Goal: Task Accomplishment & Management: Manage account settings

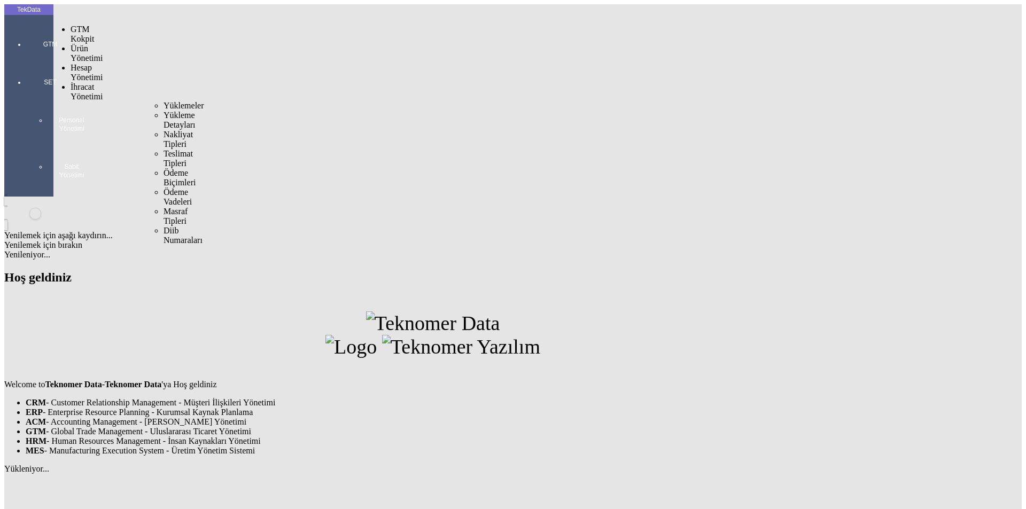
drag, startPoint x: 97, startPoint y: 60, endPoint x: 115, endPoint y: 60, distance: 17.6
click at [98, 82] on span "İhracat Yönetimi" at bounding box center [87, 91] width 32 height 19
drag, startPoint x: 151, startPoint y: 62, endPoint x: 161, endPoint y: 65, distance: 11.0
click at [163, 101] on span "Yüklemeler" at bounding box center [183, 105] width 41 height 9
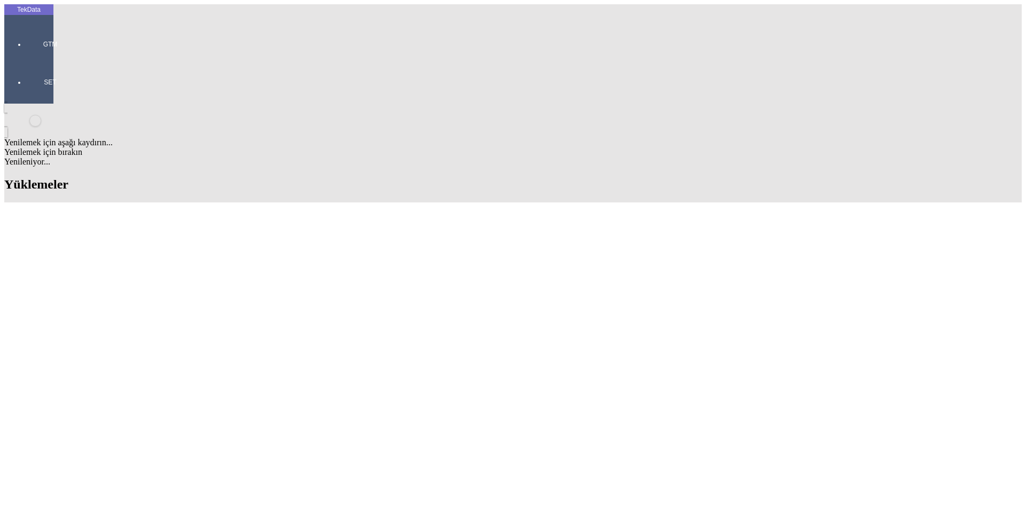
scroll to position [588, 0]
drag, startPoint x: 447, startPoint y: 235, endPoint x: 502, endPoint y: 236, distance: 55.0
copy td "BDF2025000000492"
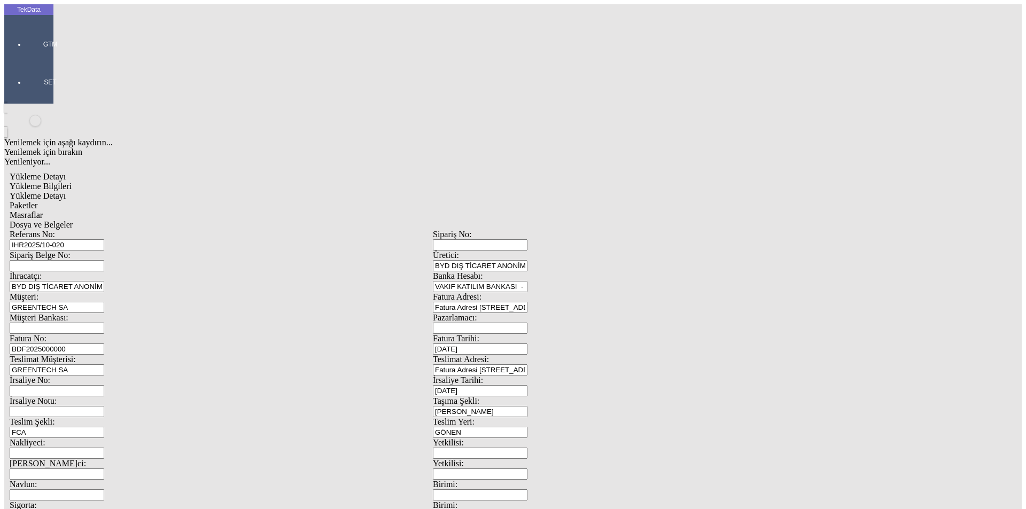
click at [104, 343] on input "BDF2025000000" at bounding box center [57, 348] width 95 height 11
drag, startPoint x: 949, startPoint y: 304, endPoint x: 104, endPoint y: 192, distance: 852.5
click at [104, 230] on div "Referans No: [STREET_ADDRESS]tici: BYD DIŞ TİCARET ANONİM ŞİRKETİ İhracatçı: BY…" at bounding box center [433, 480] width 846 height 500
paste input "492"
type input "BDF2025000000493"
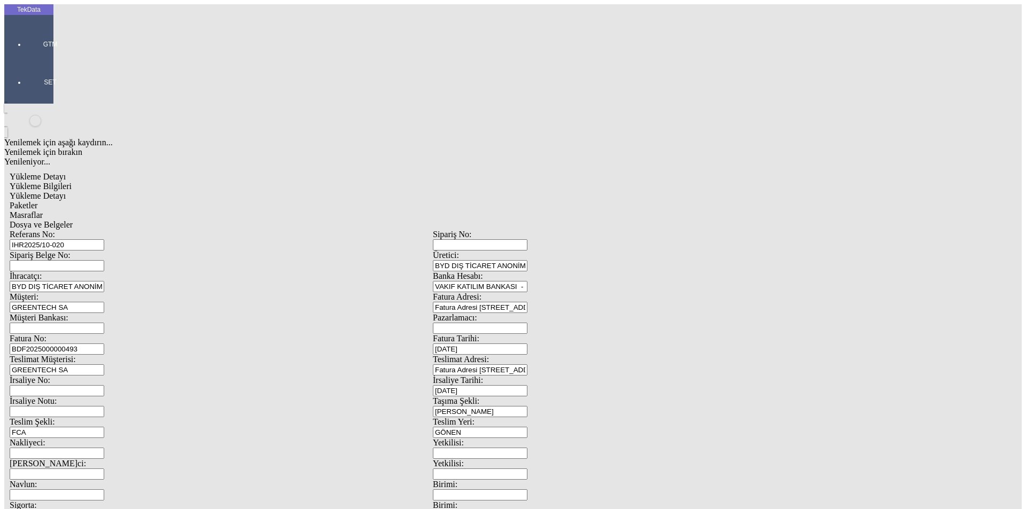
scroll to position [92, 0]
drag, startPoint x: 231, startPoint y: 69, endPoint x: 112, endPoint y: 65, distance: 119.2
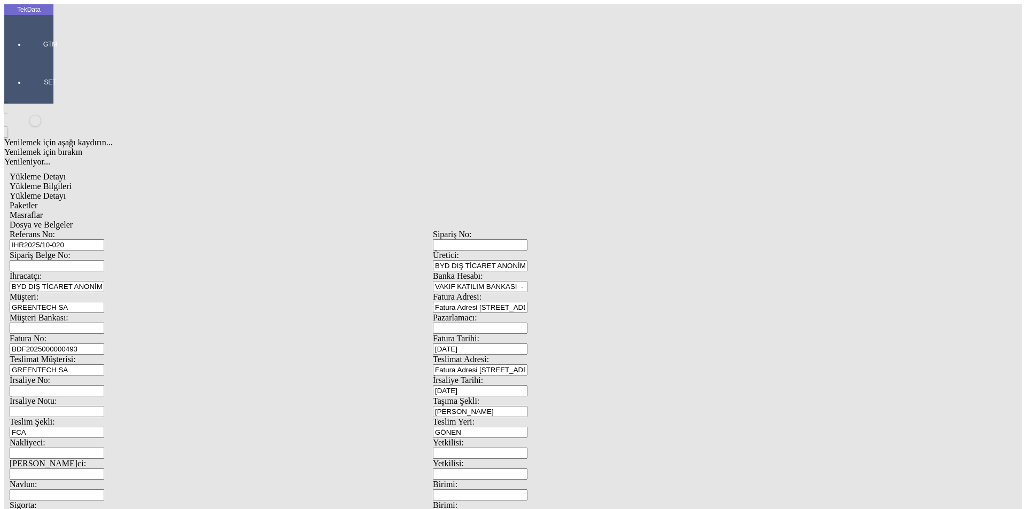
click at [112, 230] on div "Referans No: [STREET_ADDRESS]tici: BYD DIŞ TİCARET ANONİM ŞİRKETİ İhracatçı: BY…" at bounding box center [433, 480] width 846 height 500
drag, startPoint x: 209, startPoint y: 80, endPoint x: 123, endPoint y: 80, distance: 86.5
click at [123, 230] on div "Referans No: IHR2025/10-020" at bounding box center [221, 240] width 423 height 21
drag, startPoint x: 198, startPoint y: 180, endPoint x: 131, endPoint y: 182, distance: 66.8
click at [131, 334] on div "Fatura No: BDF2025000000493" at bounding box center [221, 344] width 423 height 21
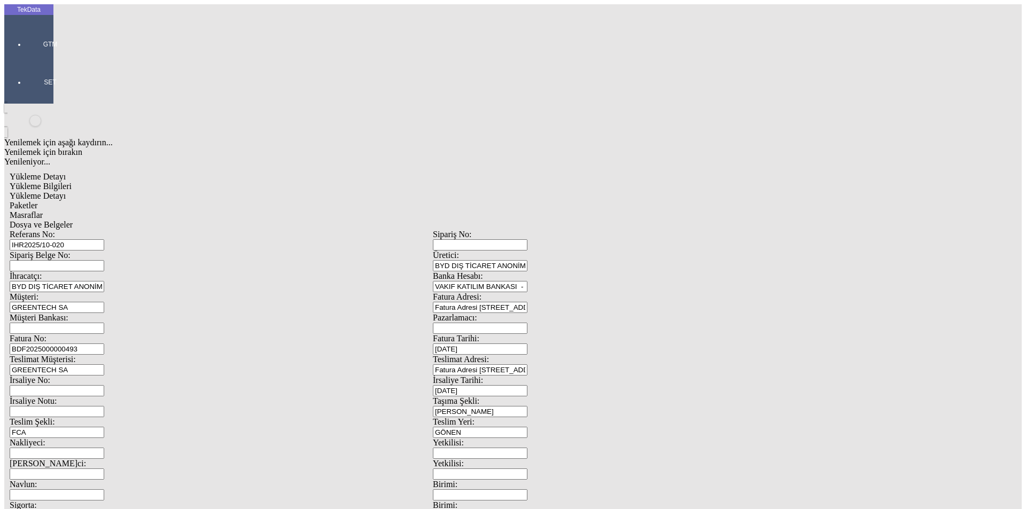
drag, startPoint x: 221, startPoint y: 82, endPoint x: 119, endPoint y: 82, distance: 102.0
click at [119, 230] on div "Referans No: IHR2025/10-020" at bounding box center [221, 240] width 423 height 21
click at [73, 220] on span "Dosya ve Belgeler" at bounding box center [41, 224] width 63 height 9
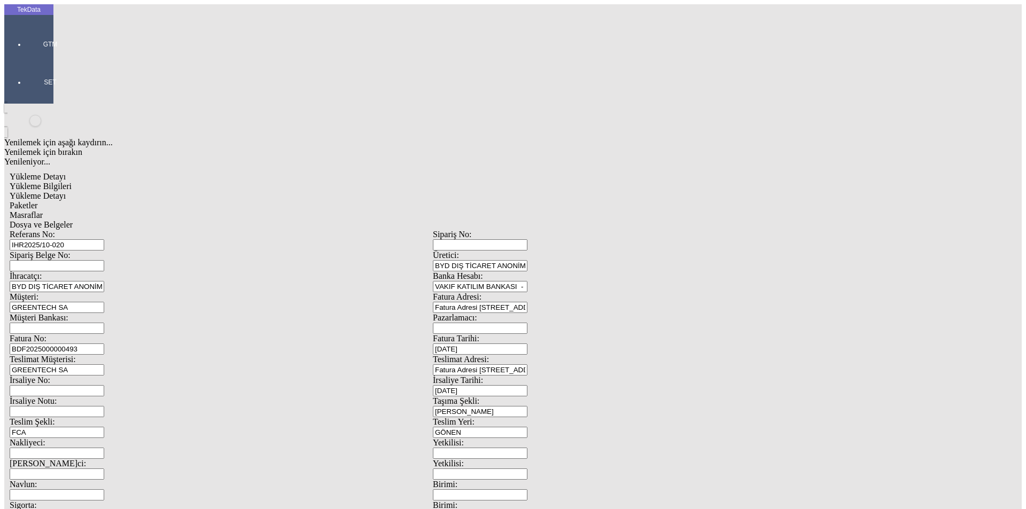
click at [73, 220] on span "Dosya ve Belgeler" at bounding box center [41, 224] width 63 height 9
